Goal: Task Accomplishment & Management: Use online tool/utility

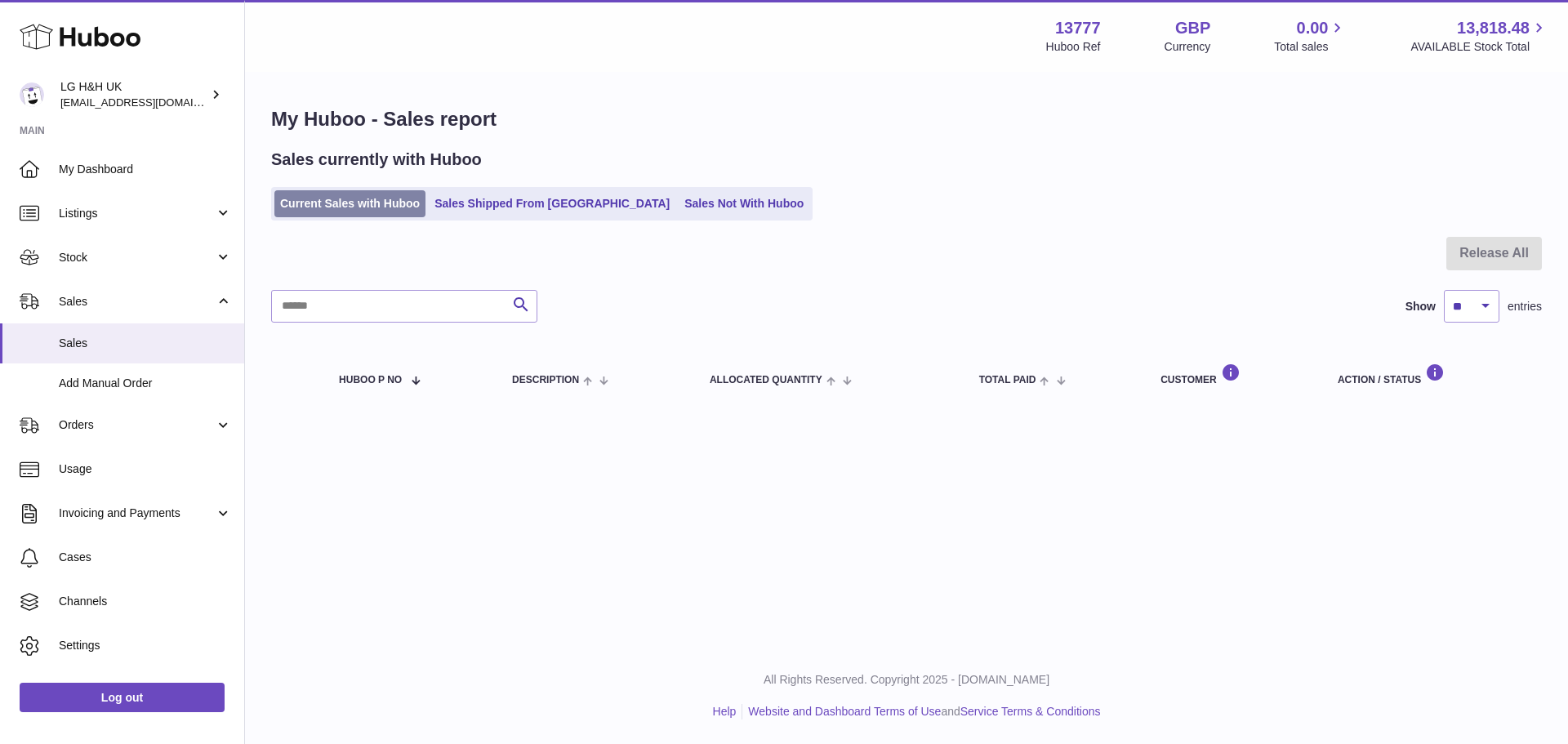
drag, startPoint x: 333, startPoint y: 223, endPoint x: 333, endPoint y: 212, distance: 11.0
click at [333, 217] on div "My Huboo - Sales report Sales currently with Huboo Current Sales with Huboo Sal…" at bounding box center [906, 257] width 1323 height 369
click at [333, 212] on link "Current Sales with Huboo" at bounding box center [350, 204] width 151 height 27
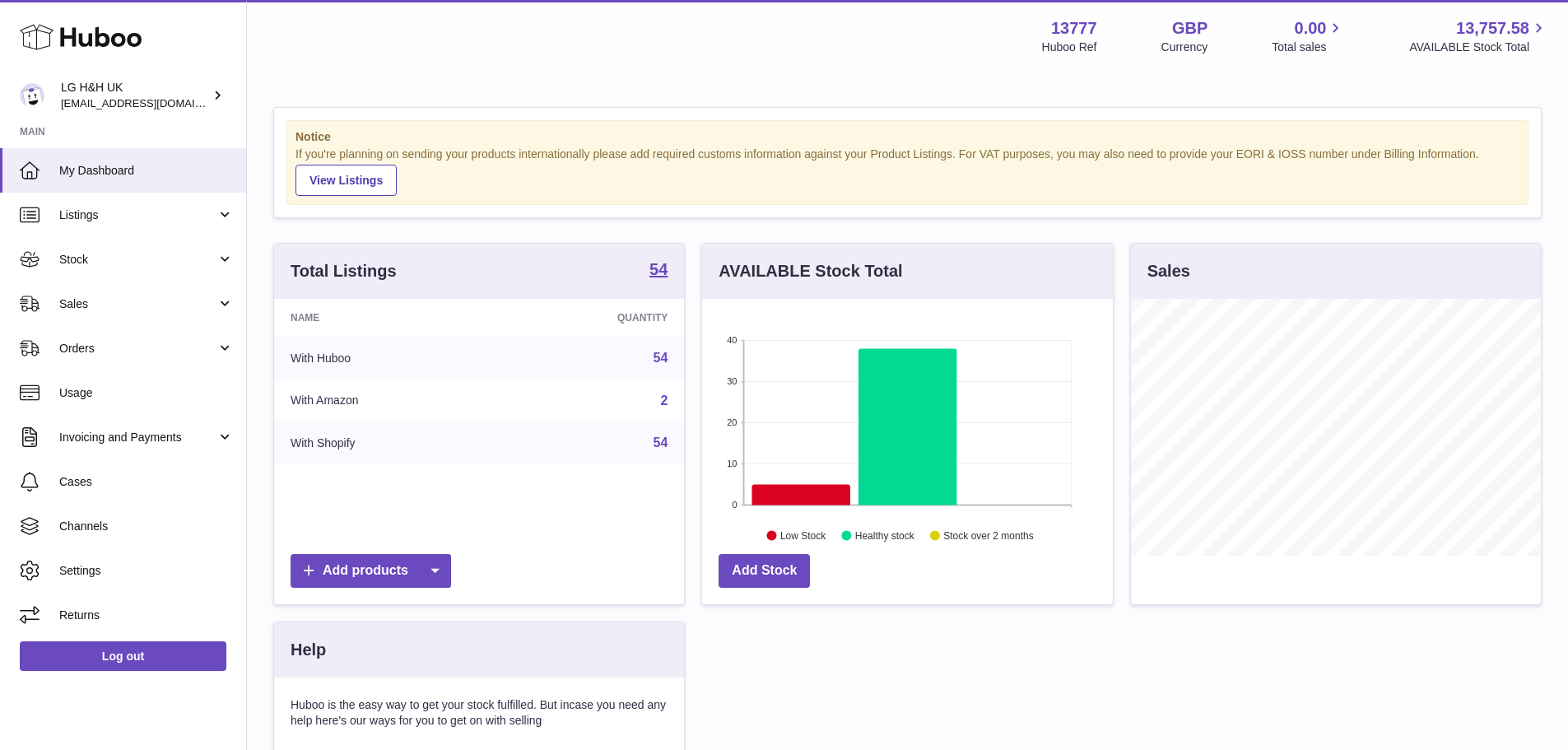
scroll to position [257, 411]
click at [87, 291] on link "Sales" at bounding box center [123, 304] width 246 height 45
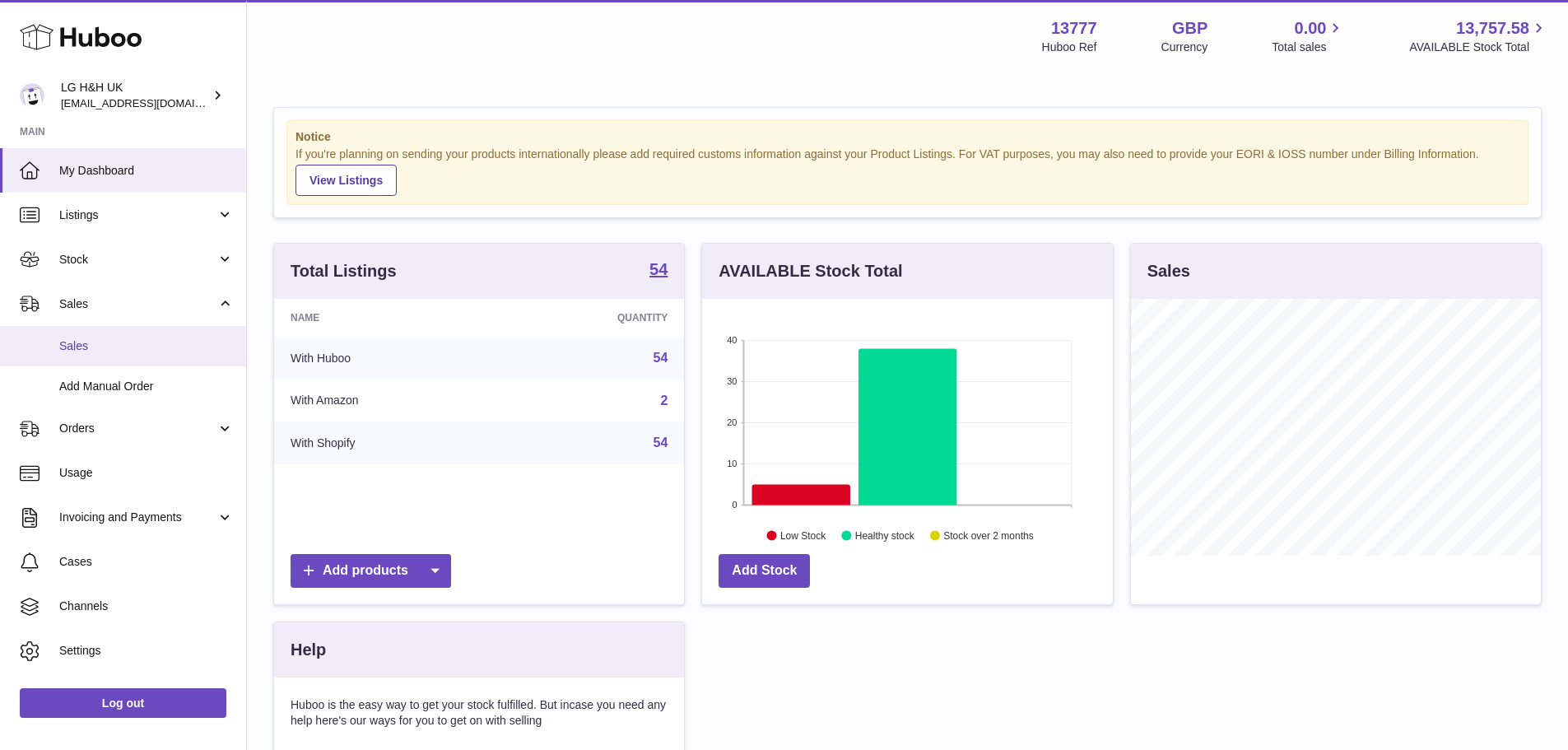
click at [80, 339] on span "Sales" at bounding box center [146, 346] width 175 height 16
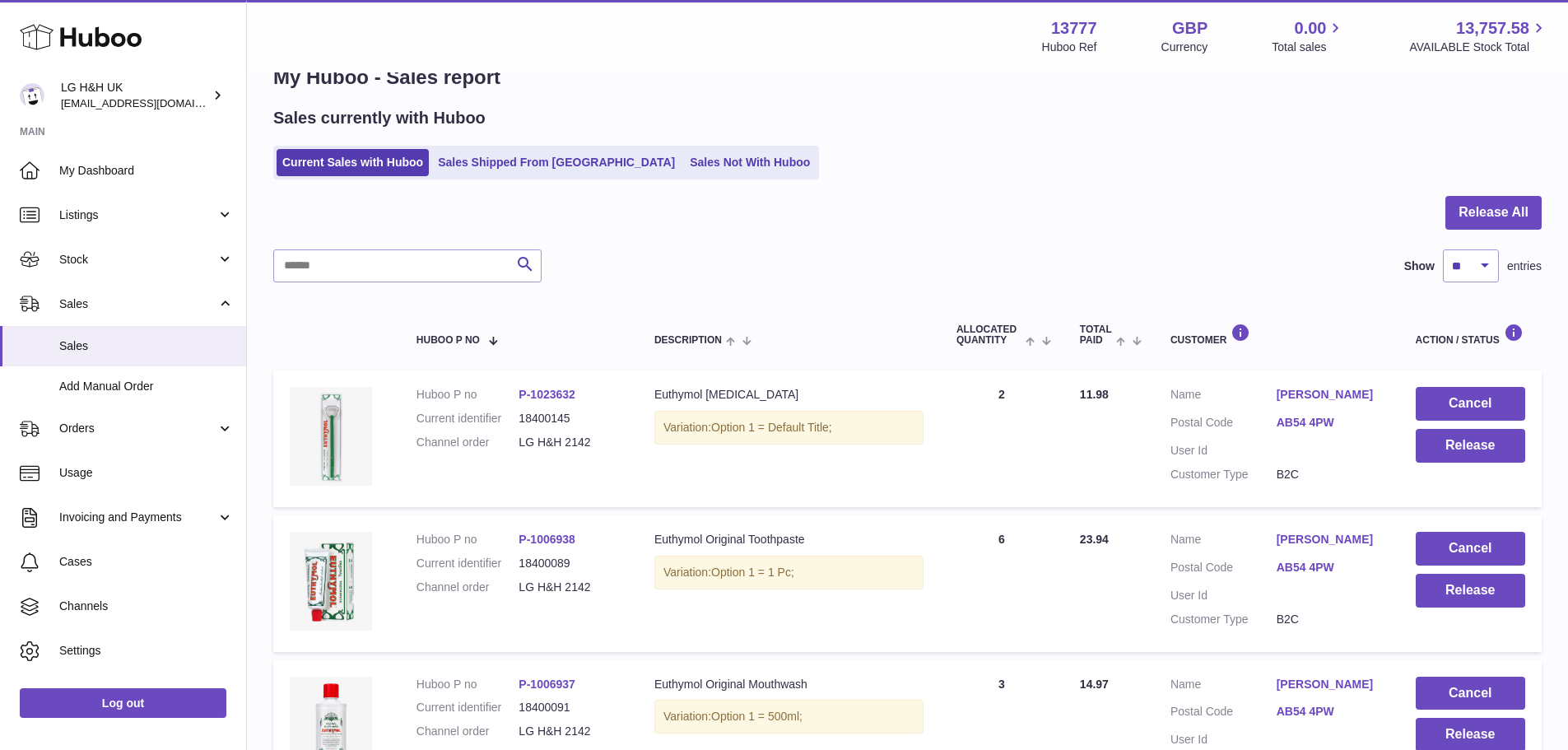
scroll to position [42, 0]
click at [1457, 207] on button "Release All" at bounding box center [1494, 214] width 97 height 34
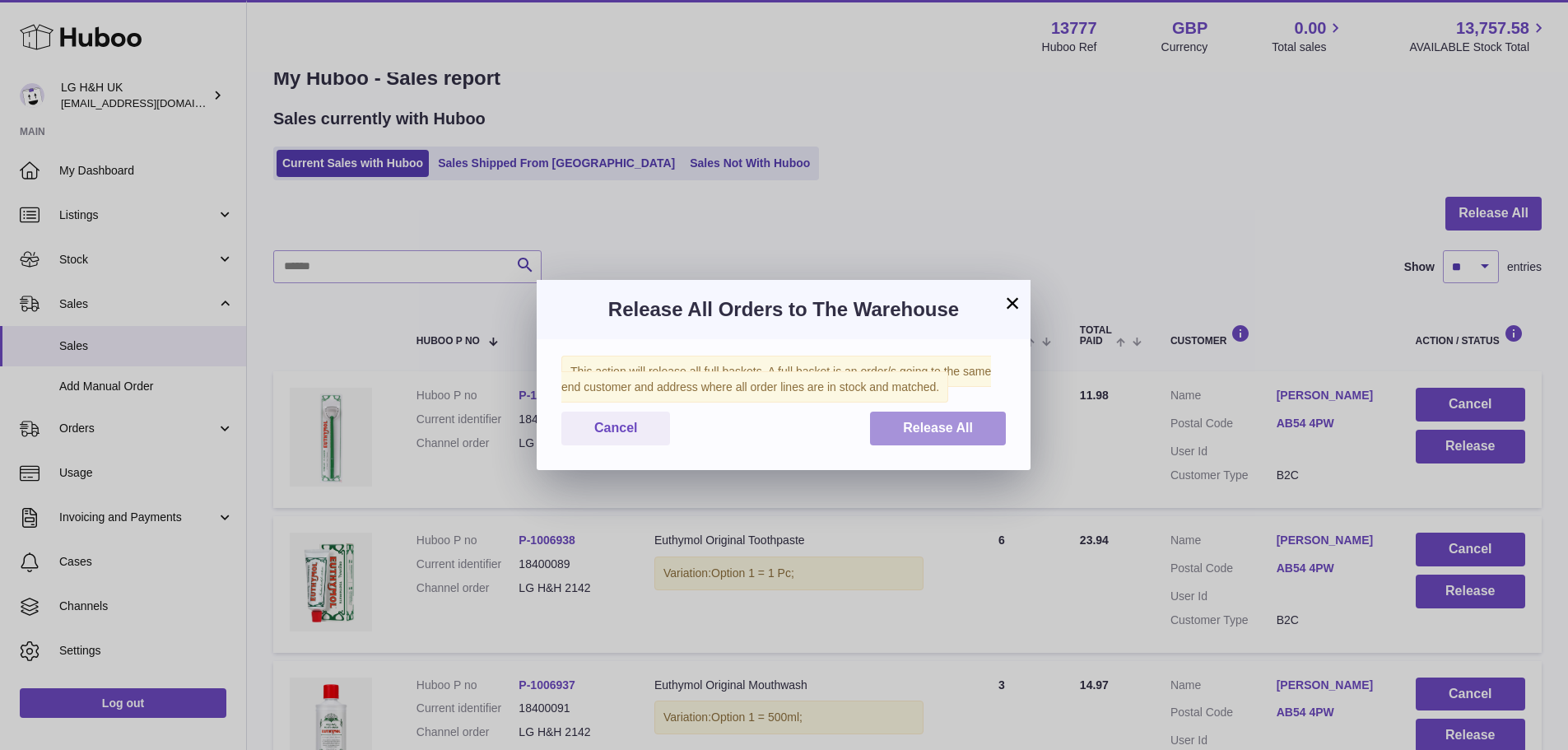
click at [939, 427] on span "Release All" at bounding box center [939, 427] width 70 height 14
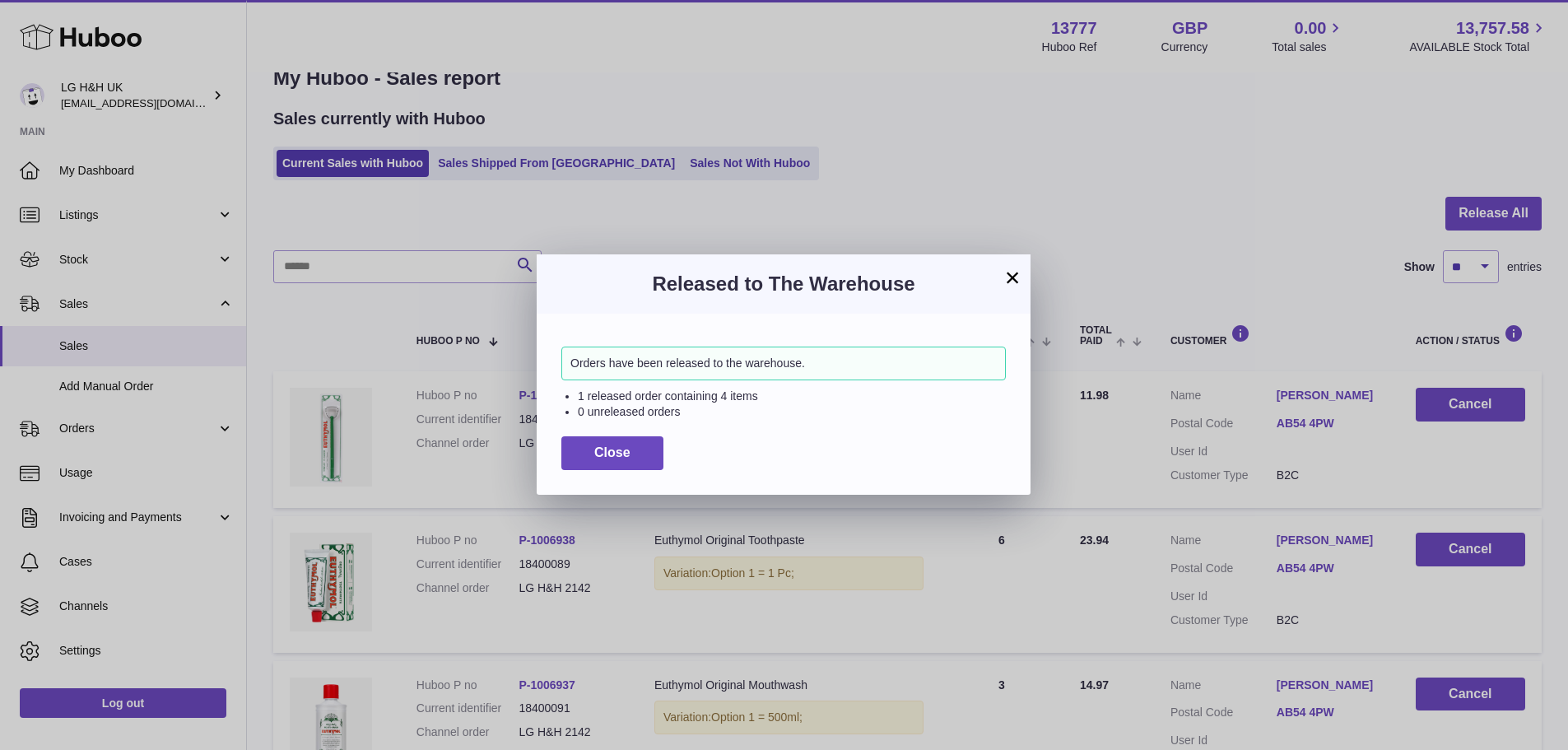
click at [1016, 286] on button "×" at bounding box center [1013, 277] width 20 height 20
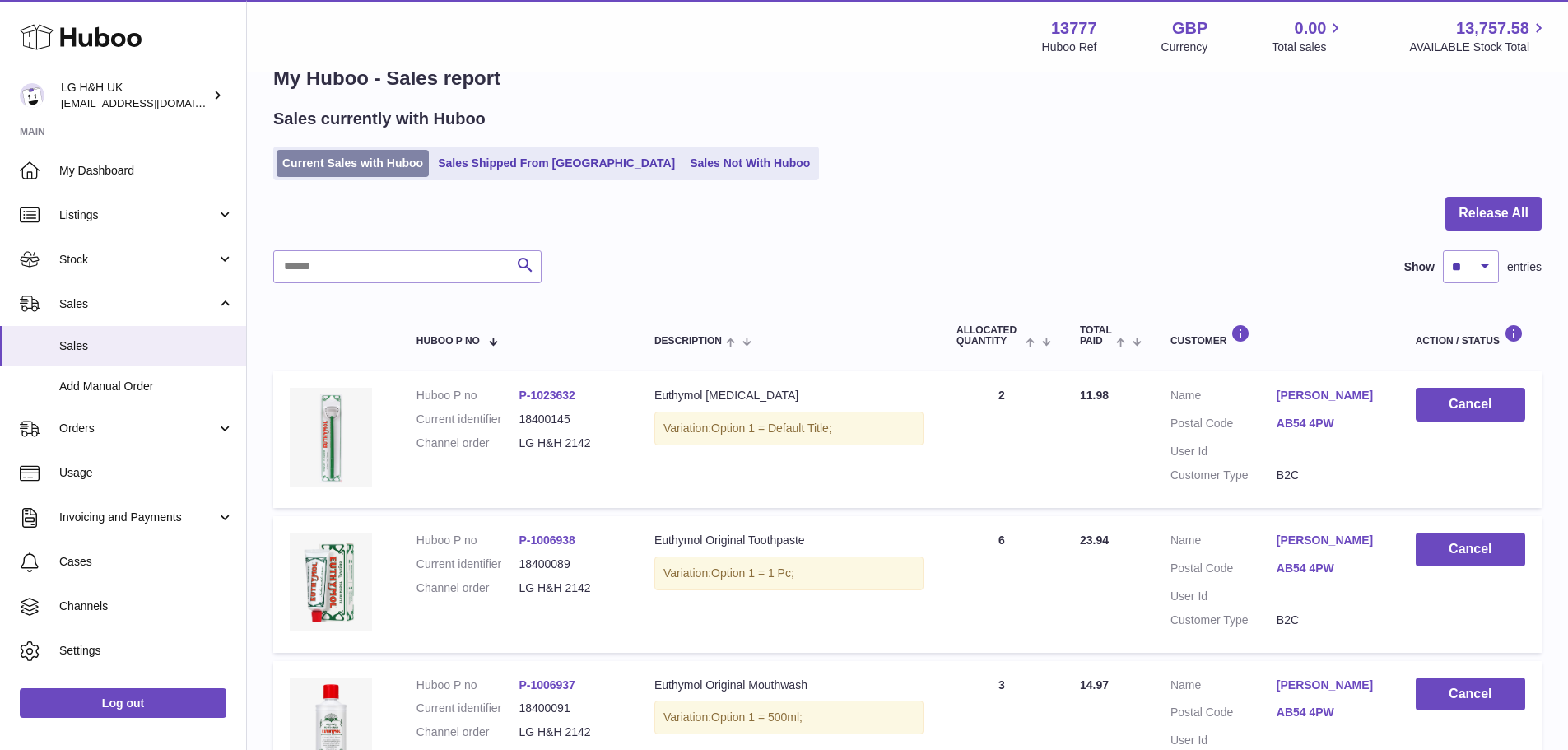
click at [308, 150] on link "Current Sales with Huboo" at bounding box center [353, 164] width 152 height 27
